Goal: Information Seeking & Learning: Learn about a topic

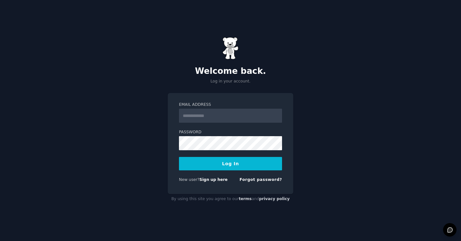
type input "**********"
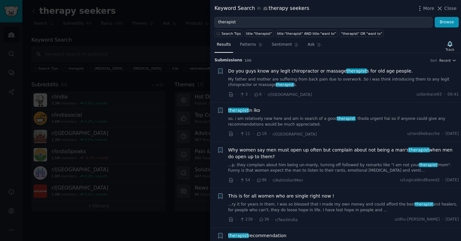
click at [259, 119] on link "so, i am relatively new here and am in search of a good therapist . thoda urgen…" at bounding box center [343, 121] width 231 height 11
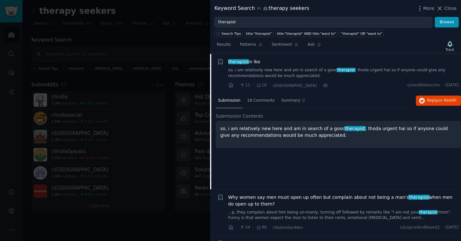
scroll to position [50, 0]
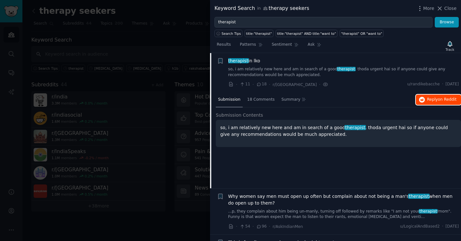
click at [427, 102] on span "Reply on Reddit" at bounding box center [441, 100] width 29 height 6
click at [239, 69] on link "so, i am relatively new here and am in search of a good therapist . thoda urgen…" at bounding box center [343, 72] width 231 height 11
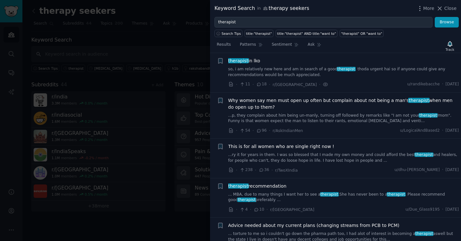
click at [293, 158] on link "...ry it for years in them. I was so blessed that I made my own money and could…" at bounding box center [343, 157] width 231 height 11
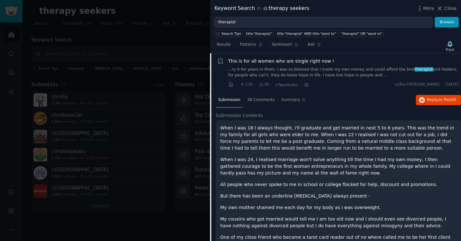
scroll to position [135, 0]
click at [337, 77] on link "...ry it for years in them. I was so blessed that I made my own money and could…" at bounding box center [343, 72] width 231 height 11
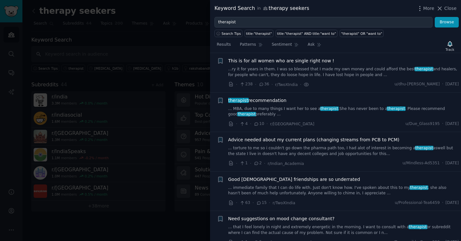
click at [323, 109] on span "therapist" at bounding box center [329, 109] width 19 height 4
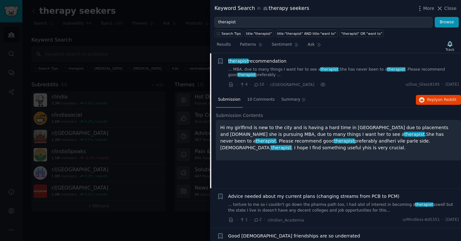
scroll to position [175, 0]
click at [436, 99] on span "Reply on Reddit" at bounding box center [441, 100] width 29 height 6
click at [255, 75] on link "... MBA, due to many things I want her to see a therapist .She has never been t…" at bounding box center [343, 72] width 231 height 11
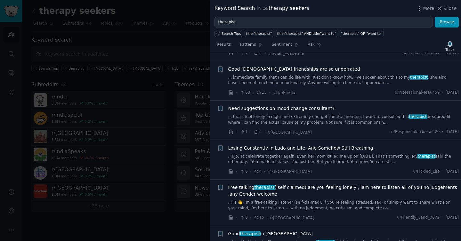
scroll to position [247, 0]
click at [278, 81] on link "... immediate family that I can do life with. Just don't know how. I've spoken …" at bounding box center [343, 79] width 231 height 11
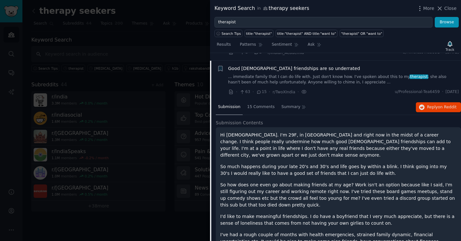
scroll to position [254, 0]
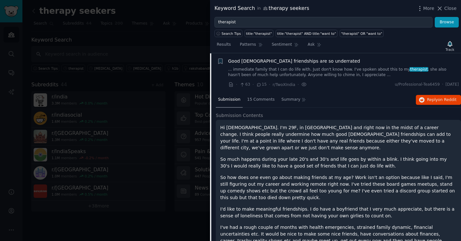
click at [276, 64] on div "Good [DEMOGRAPHIC_DATA] friendships are so underrated ... immediate family that…" at bounding box center [343, 68] width 231 height 20
click at [277, 69] on link "... immediate family that I can do life with. Just don't know how. I've spoken …" at bounding box center [343, 72] width 231 height 11
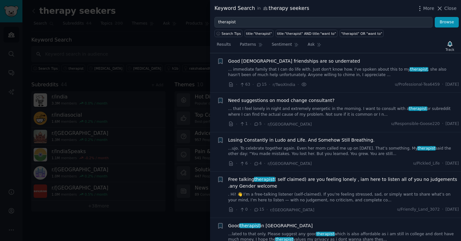
click at [294, 112] on link "... that I feel lonely in night and extremely energetic in the morning. I want …" at bounding box center [343, 111] width 231 height 11
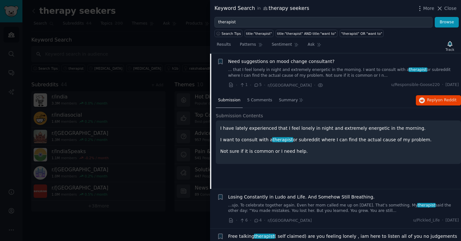
scroll to position [294, 0]
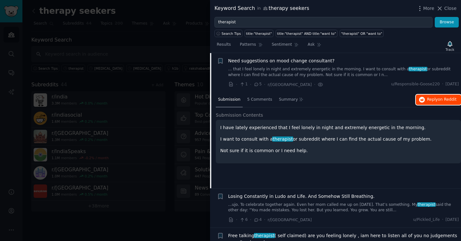
click at [421, 100] on icon "button" at bounding box center [422, 100] width 6 height 6
click at [261, 72] on link "... that I feel lonely in night and extremely energetic in the morning. I want …" at bounding box center [343, 72] width 231 height 11
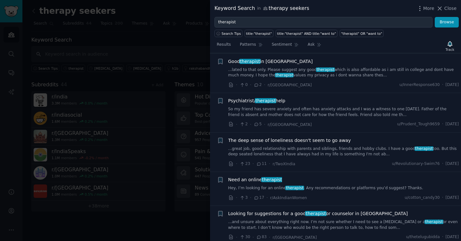
scroll to position [420, 0]
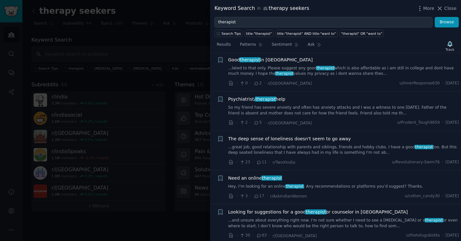
click at [287, 110] on link "So my friend has severe anxiety and often has anxiety attacks and I was a witne…" at bounding box center [343, 110] width 231 height 11
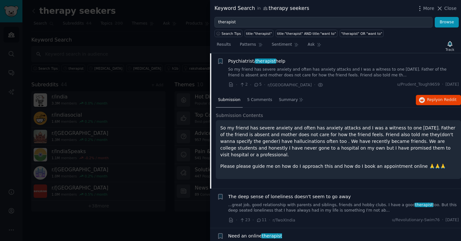
scroll to position [459, 0]
click at [423, 100] on button "Reply on Reddit" at bounding box center [438, 100] width 45 height 10
click at [276, 71] on link "So my friend has severe anxiety and often has anxiety attacks and I was a witne…" at bounding box center [343, 72] width 231 height 11
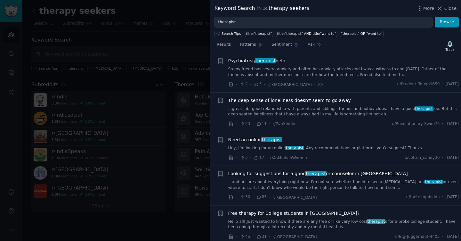
click at [250, 142] on span "Need an online therapist" at bounding box center [255, 140] width 54 height 7
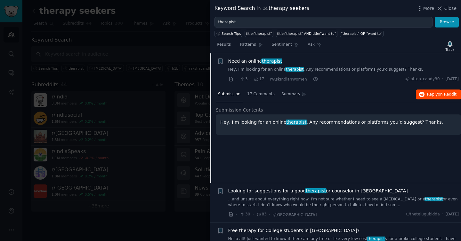
scroll to position [538, 0]
click at [443, 92] on span "on Reddit" at bounding box center [447, 94] width 19 height 4
click at [284, 63] on div "Need an online therapist" at bounding box center [343, 61] width 231 height 7
click at [285, 68] on span "therapist" at bounding box center [294, 69] width 19 height 4
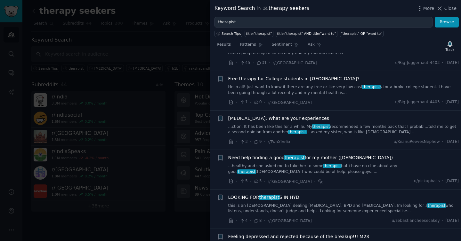
scroll to position [634, 0]
click at [264, 127] on link "...ction. It has been like this for a while. My therapist recommended a few mon…" at bounding box center [343, 129] width 231 height 11
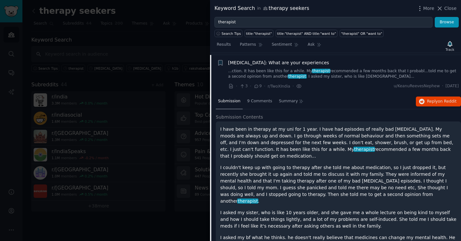
scroll to position [690, 0]
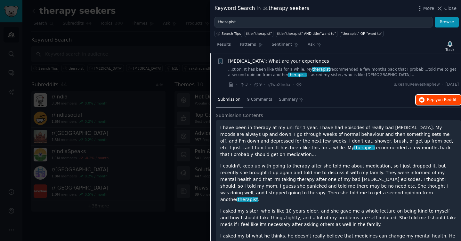
click at [432, 102] on span "Reply on Reddit" at bounding box center [441, 100] width 29 height 6
click at [258, 70] on link "...ction. It has been like this for a while. My therapist recommended a few mon…" at bounding box center [343, 72] width 231 height 11
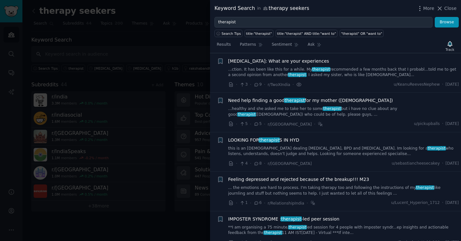
click at [249, 105] on div "Need help finding a good therapist for my mother ([DEMOGRAPHIC_DATA]) ...health…" at bounding box center [343, 107] width 231 height 20
